Goal: Task Accomplishment & Management: Manage account settings

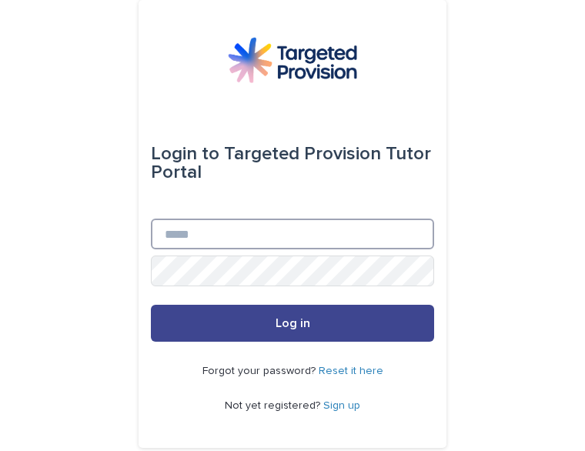
type input "**********"
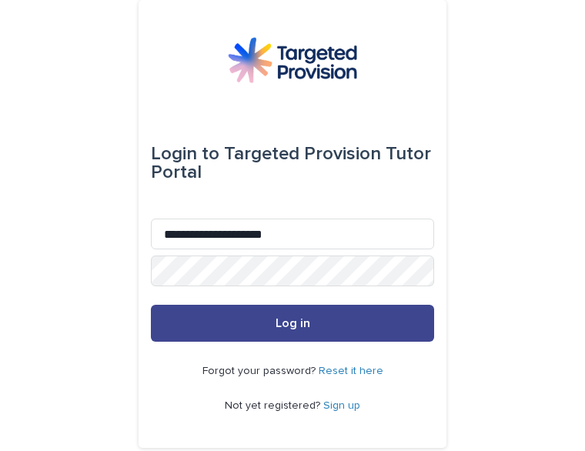
click at [293, 324] on span "Log in" at bounding box center [293, 323] width 35 height 12
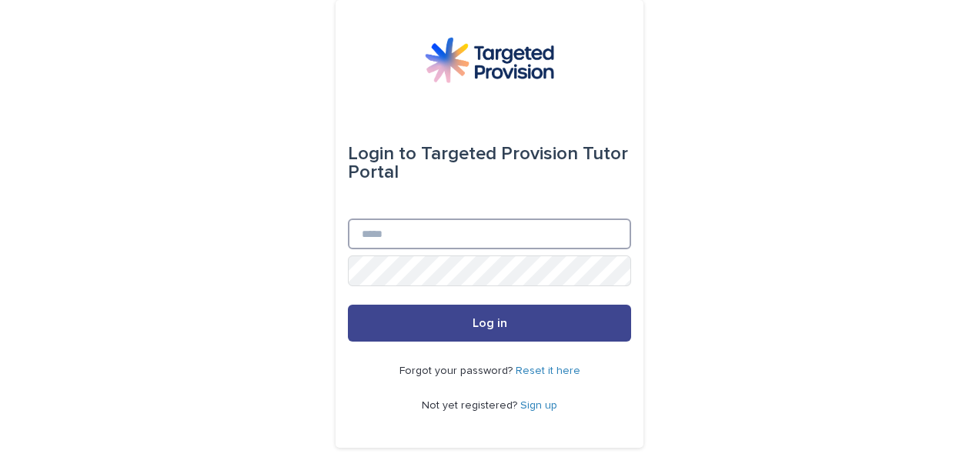
type input "**********"
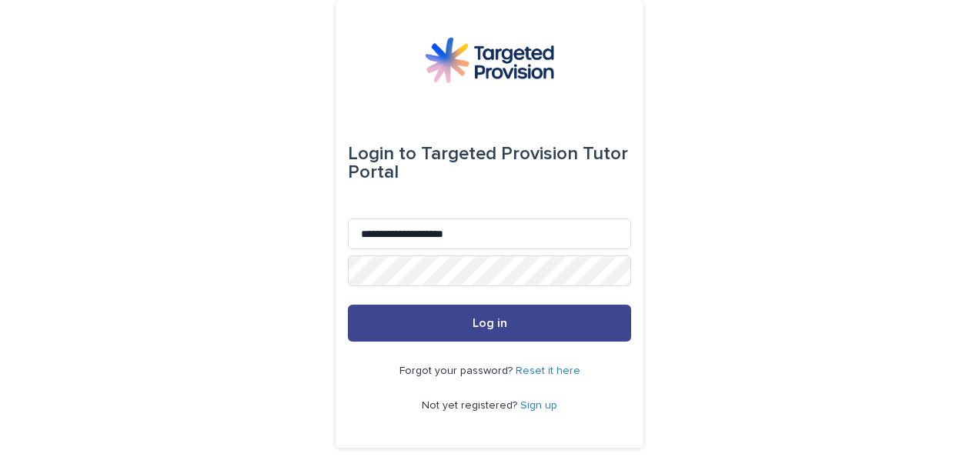
click at [460, 321] on button "Log in" at bounding box center [489, 323] width 283 height 37
